Goal: Check status: Check status

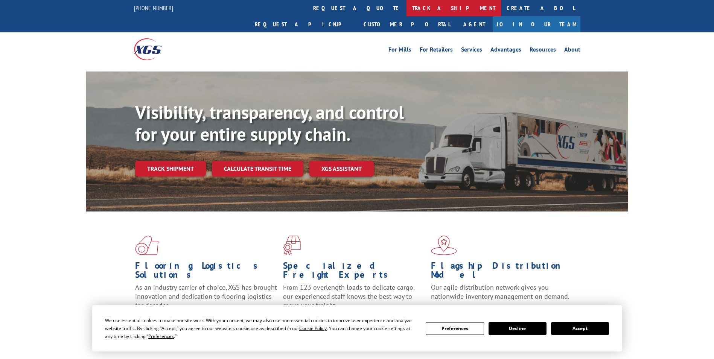
click at [406, 10] on link "track a shipment" at bounding box center [453, 8] width 94 height 16
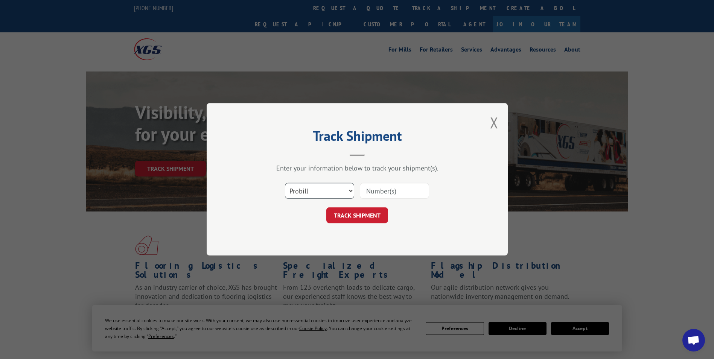
click at [340, 189] on select "Select category... Probill BOL PO" at bounding box center [319, 191] width 69 height 16
select select "bol"
click at [285, 183] on select "Select category... Probill BOL PO" at bounding box center [319, 191] width 69 height 16
click at [382, 186] on input at bounding box center [394, 191] width 69 height 16
type input "20131707"
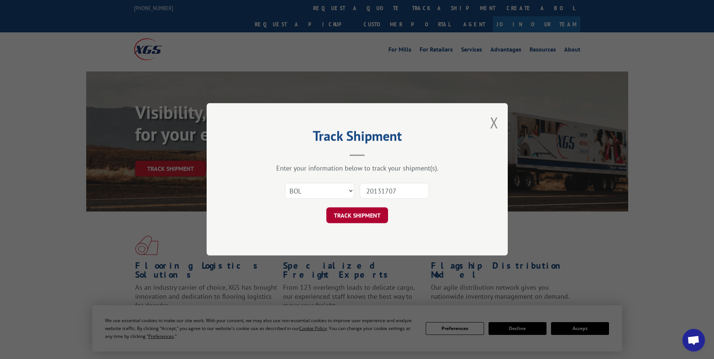
click at [351, 215] on button "TRACK SHIPMENT" at bounding box center [357, 216] width 62 height 16
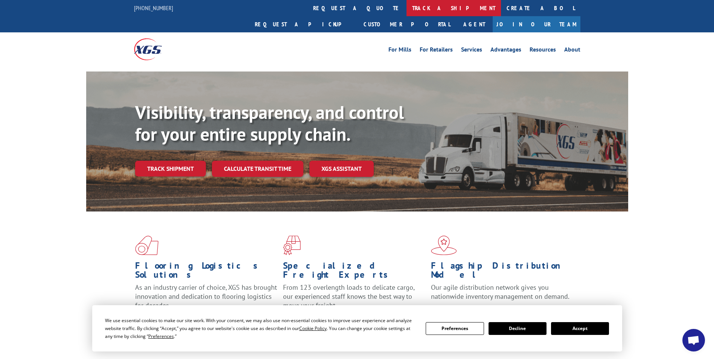
click at [406, 7] on link "track a shipment" at bounding box center [453, 8] width 94 height 16
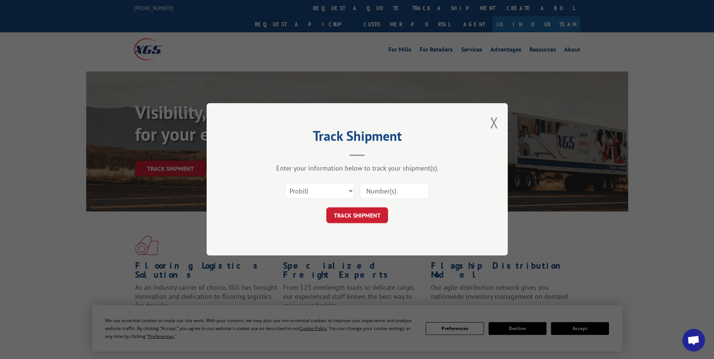
paste input "496244033"
type input "496244033"
click at [357, 218] on button "TRACK SHIPMENT" at bounding box center [357, 216] width 62 height 16
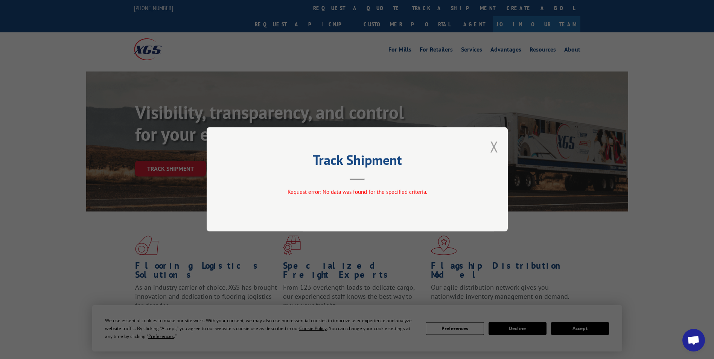
click at [493, 146] on button "Close modal" at bounding box center [494, 147] width 8 height 20
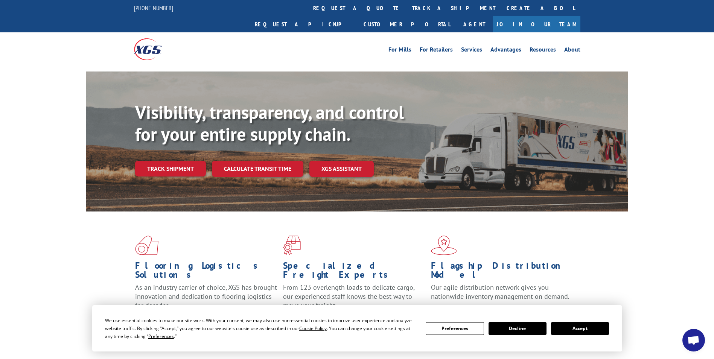
click at [49, 213] on div "Flooring Logistics Solutions As an industry carrier of choice, XGS has brought …" at bounding box center [357, 286] width 714 height 151
click at [406, 11] on link "track a shipment" at bounding box center [453, 8] width 94 height 16
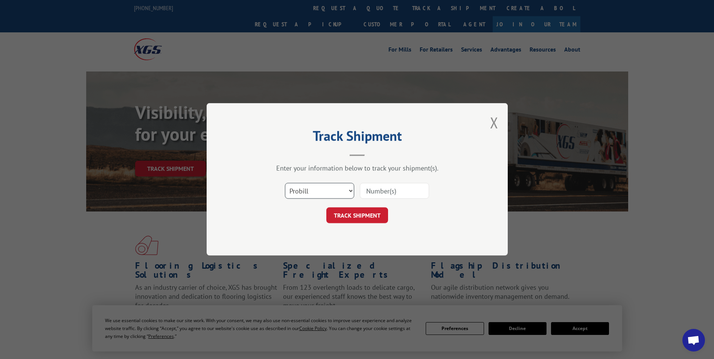
click at [349, 191] on select "Select category... Probill BOL PO" at bounding box center [319, 191] width 69 height 16
select select "bol"
click at [285, 183] on select "Select category... Probill BOL PO" at bounding box center [319, 191] width 69 height 16
paste input "496244033"
type input "496244033"
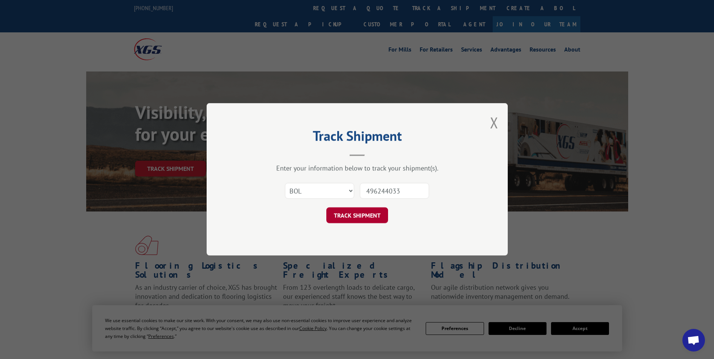
click at [349, 213] on button "TRACK SHIPMENT" at bounding box center [357, 216] width 62 height 16
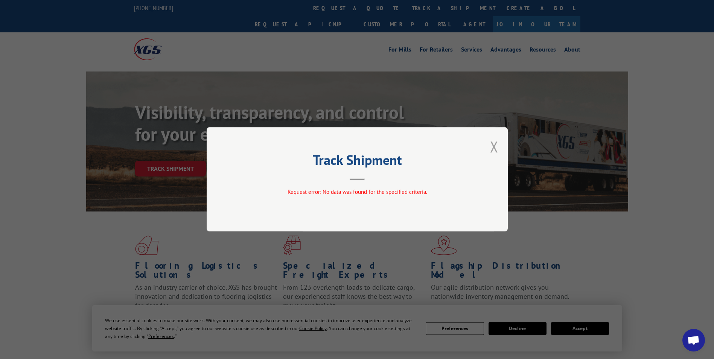
click at [494, 150] on button "Close modal" at bounding box center [494, 147] width 8 height 20
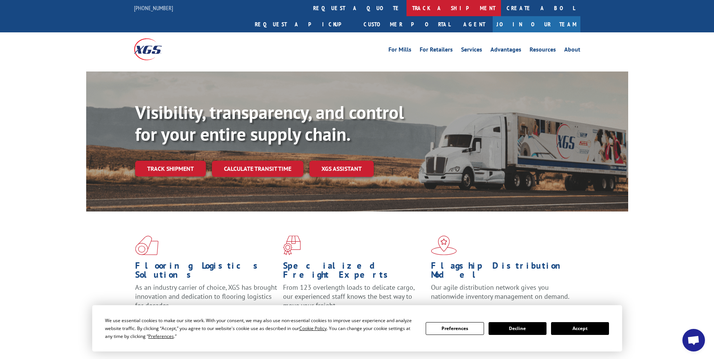
click at [406, 12] on link "track a shipment" at bounding box center [453, 8] width 94 height 16
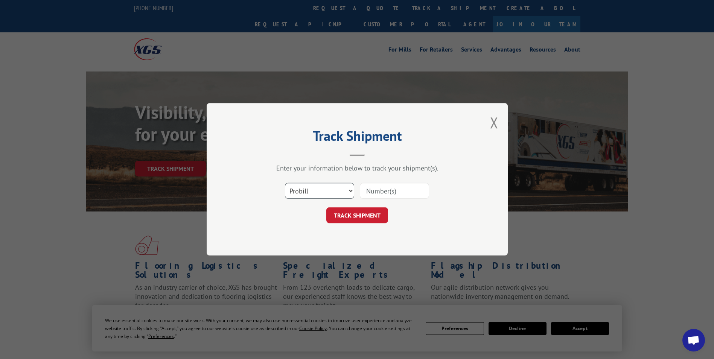
click at [339, 193] on select "Select category... Probill BOL PO" at bounding box center [319, 191] width 69 height 16
select select "po"
click at [285, 183] on select "Select category... Probill BOL PO" at bounding box center [319, 191] width 69 height 16
paste input "496244033"
type input "496244033"
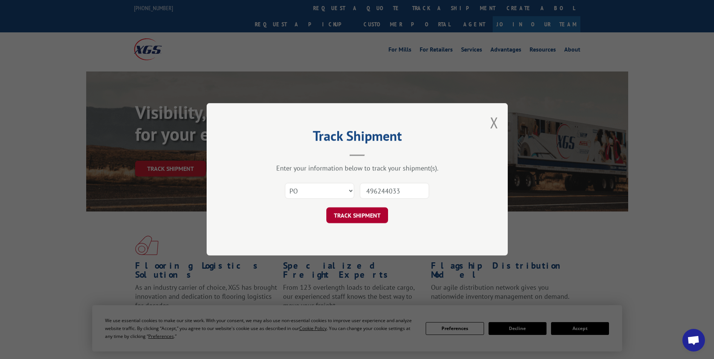
click at [357, 216] on button "TRACK SHIPMENT" at bounding box center [357, 216] width 62 height 16
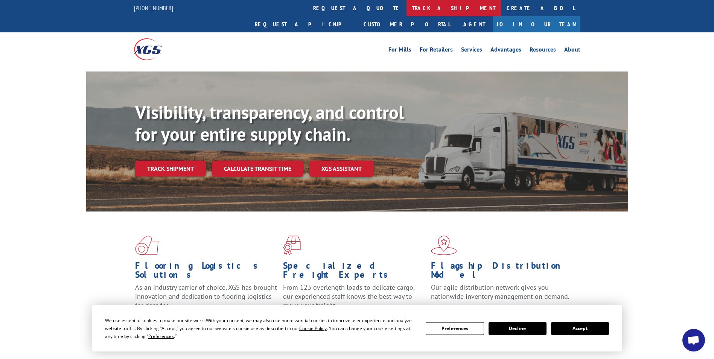
click at [406, 11] on link "track a shipment" at bounding box center [453, 8] width 94 height 16
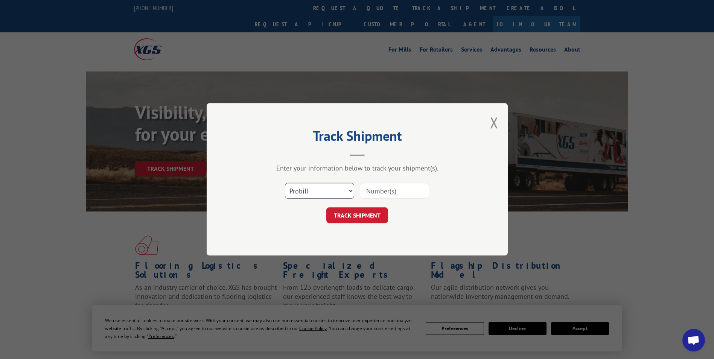
click at [344, 189] on select "Select category... Probill BOL PO" at bounding box center [319, 191] width 69 height 16
select select "po"
click at [285, 183] on select "Select category... Probill BOL PO" at bounding box center [319, 191] width 69 height 16
click at [390, 184] on div at bounding box center [394, 190] width 69 height 17
click at [379, 185] on input at bounding box center [394, 191] width 69 height 16
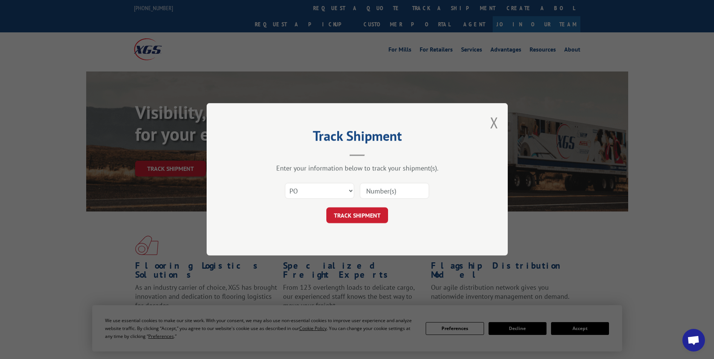
paste input "2529202"
type input "2529202"
click at [351, 218] on button "TRACK SHIPMENT" at bounding box center [357, 216] width 62 height 16
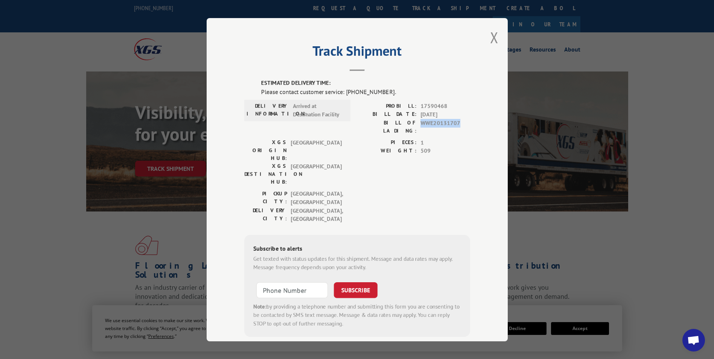
drag, startPoint x: 418, startPoint y: 121, endPoint x: 457, endPoint y: 122, distance: 39.9
click at [457, 122] on span "WWE20131707" at bounding box center [445, 126] width 50 height 16
drag, startPoint x: 457, startPoint y: 122, endPoint x: 441, endPoint y: 124, distance: 16.6
copy span "WWE20131707"
click at [491, 35] on button "Close modal" at bounding box center [494, 37] width 8 height 20
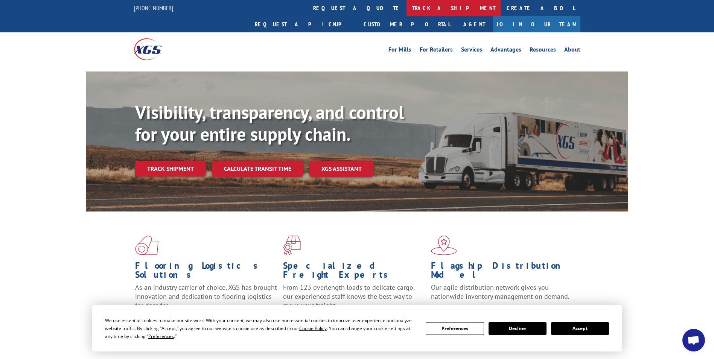
click at [406, 6] on link "track a shipment" at bounding box center [453, 8] width 94 height 16
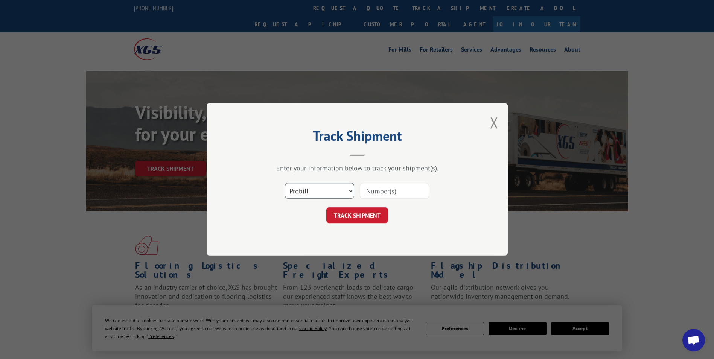
click at [345, 191] on select "Select category... Probill BOL PO" at bounding box center [319, 191] width 69 height 16
select select "bol"
click at [285, 183] on select "Select category... Probill BOL PO" at bounding box center [319, 191] width 69 height 16
paste input "WWE20131707"
type input "WWE20131707"
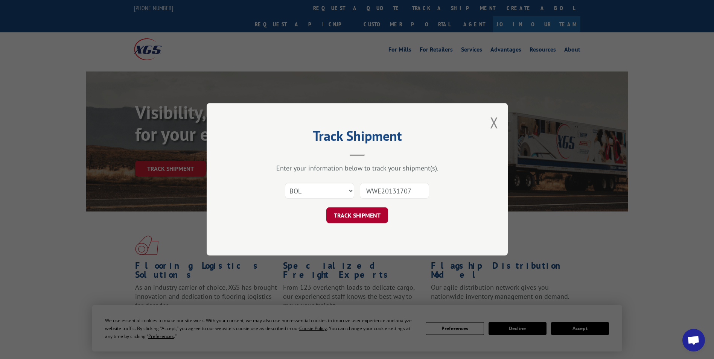
click at [368, 220] on button "TRACK SHIPMENT" at bounding box center [357, 216] width 62 height 16
